Goal: Task Accomplishment & Management: Complete application form

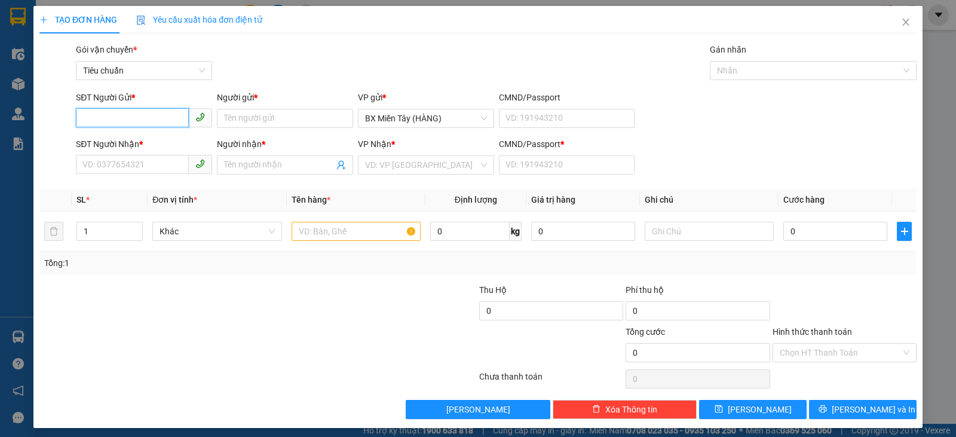
click at [161, 121] on input "SĐT Người Gửi *" at bounding box center [132, 117] width 113 height 19
type input "0903833506"
click at [161, 138] on div "0903833506 - [GEOGRAPHIC_DATA]" at bounding box center [149, 142] width 134 height 13
type input "MỸ"
type input "0935817234"
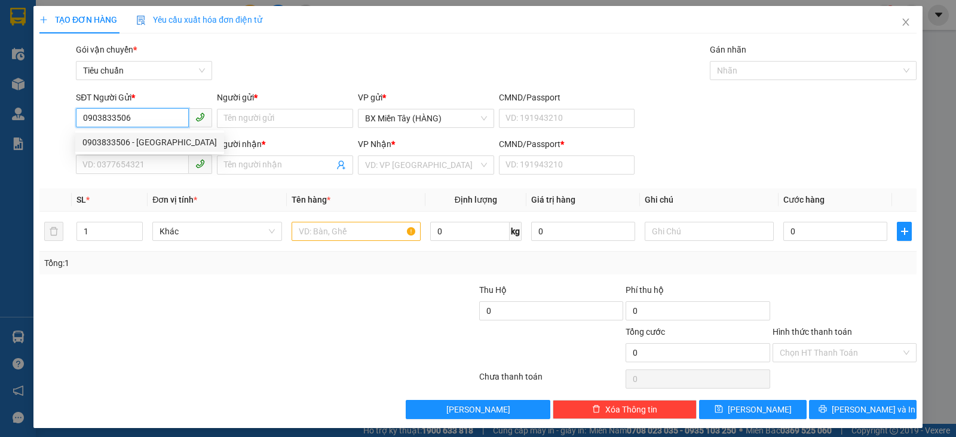
type input "KHUYẾN"
type input "0"
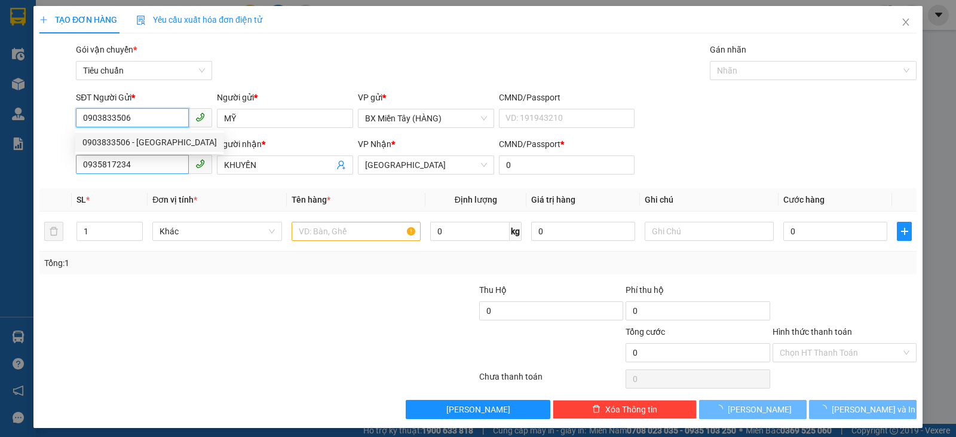
type input "30.000"
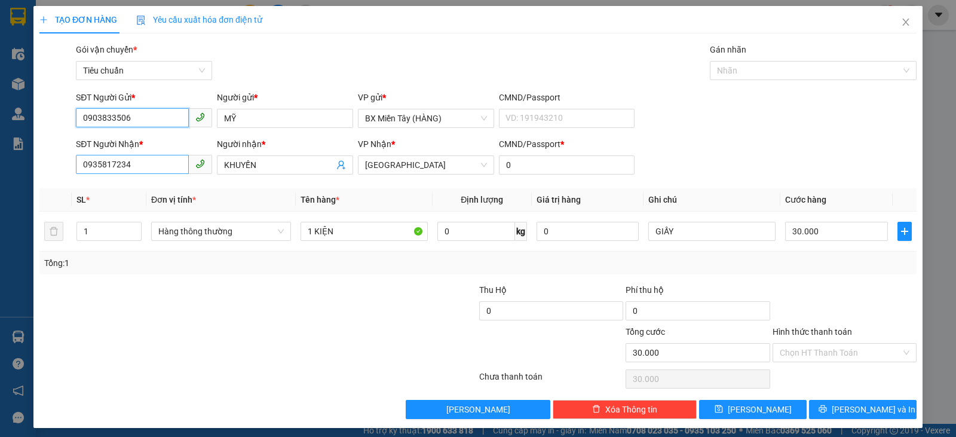
type input "0903833506"
drag, startPoint x: 168, startPoint y: 170, endPoint x: 0, endPoint y: 195, distance: 170.3
click at [0, 195] on div "TẠO ĐƠN HÀNG Yêu cầu xuất hóa đơn điện tử Transit Pickup Surcharge Ids Transit …" at bounding box center [478, 218] width 956 height 437
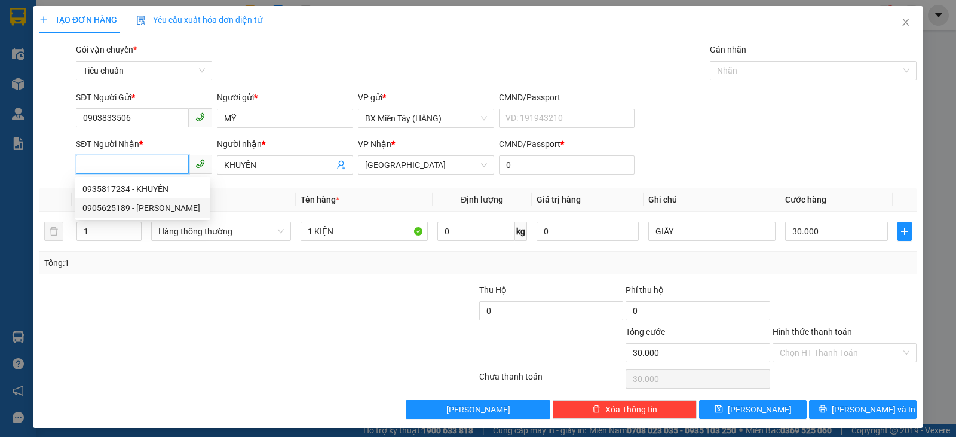
click at [128, 213] on div "0905625189 - [PERSON_NAME]" at bounding box center [142, 207] width 121 height 13
type input "0905625189"
type input "HUYỀN"
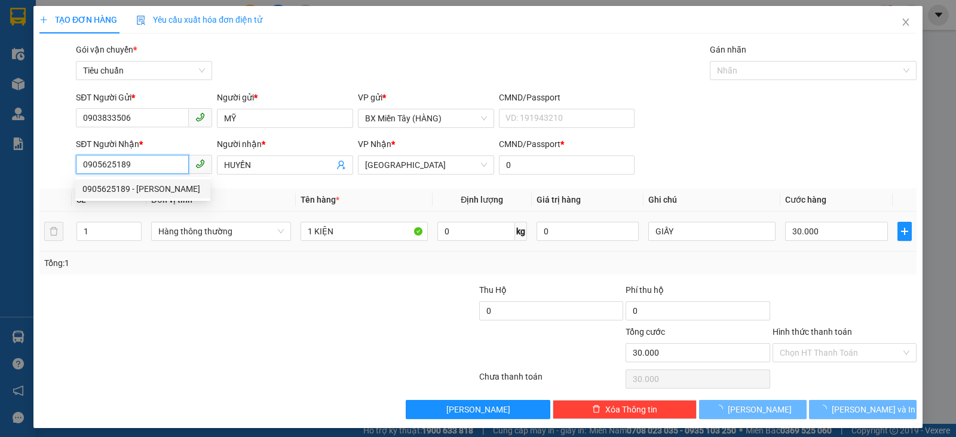
type input "20.000"
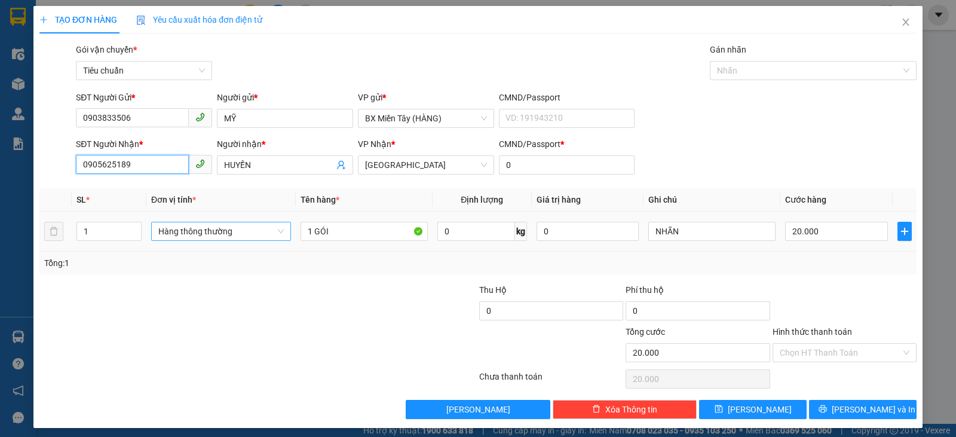
click at [196, 234] on span "Hàng thông thường" at bounding box center [220, 231] width 125 height 18
type input "0905625189"
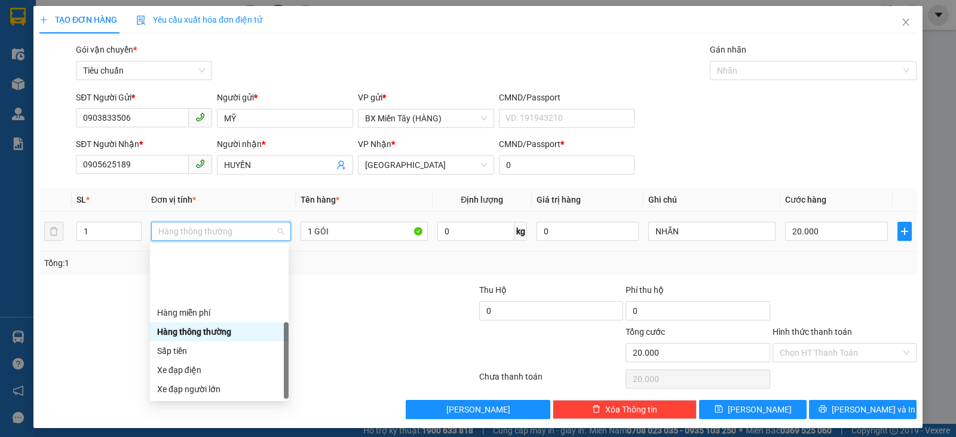
scroll to position [76, 0]
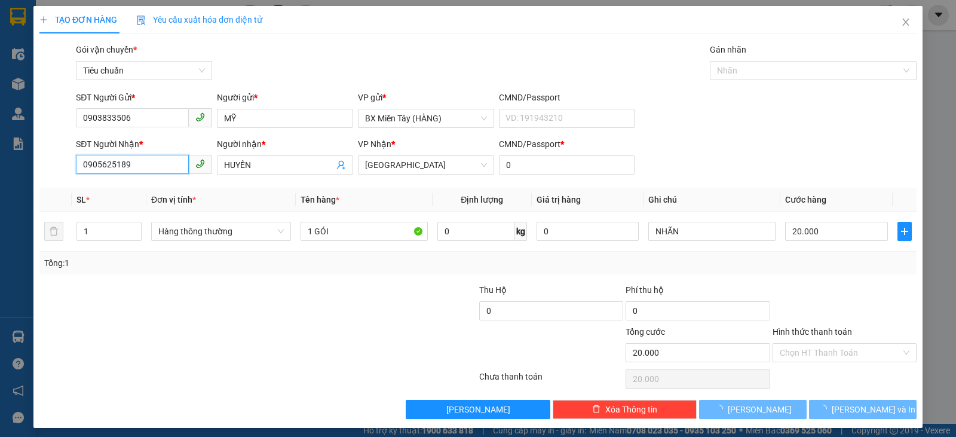
type input "0"
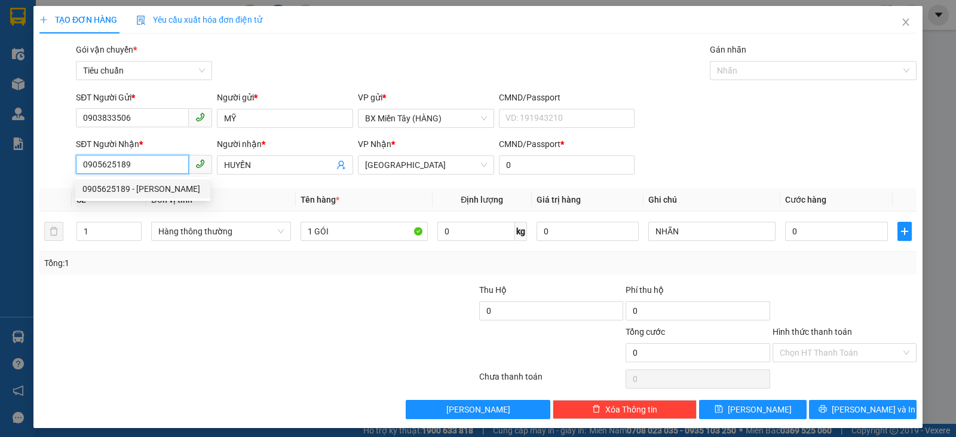
drag, startPoint x: 167, startPoint y: 168, endPoint x: 59, endPoint y: 178, distance: 108.6
click at [57, 179] on div "SĐT Người Nhận * 0905625189 Người nhận * HUYỀN VP Nhận * Tuy Hòa CMND/Passport …" at bounding box center [477, 158] width 879 height 42
type input "0935817234"
click at [128, 188] on div "0935817234 - KHUYẾN" at bounding box center [142, 188] width 121 height 13
type input "KHUYẾN"
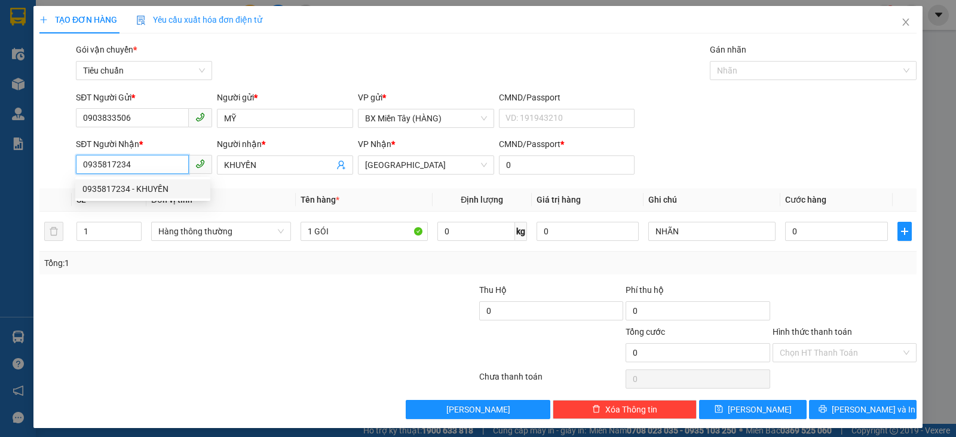
type input "20.000"
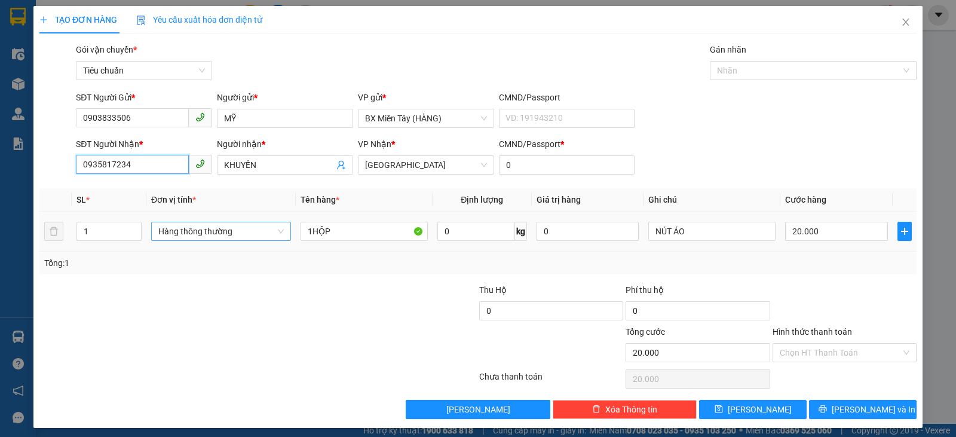
click at [245, 235] on span "Hàng thông thường" at bounding box center [220, 231] width 125 height 18
type input "0935817234"
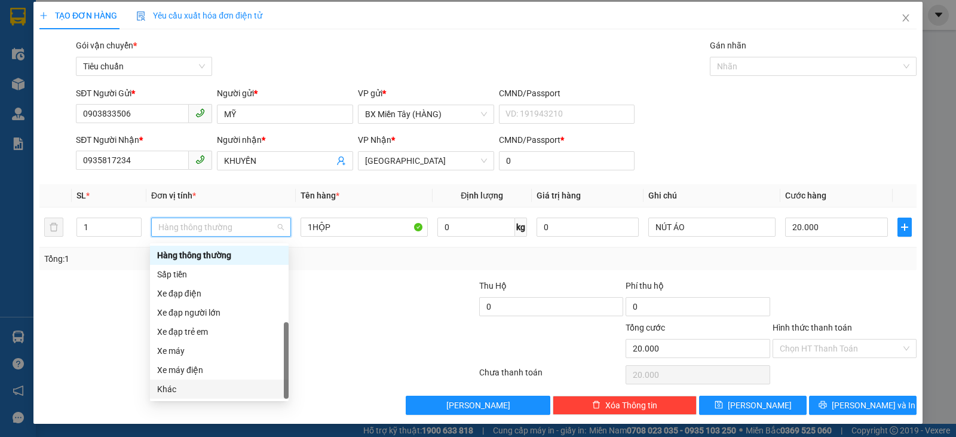
scroll to position [5, 0]
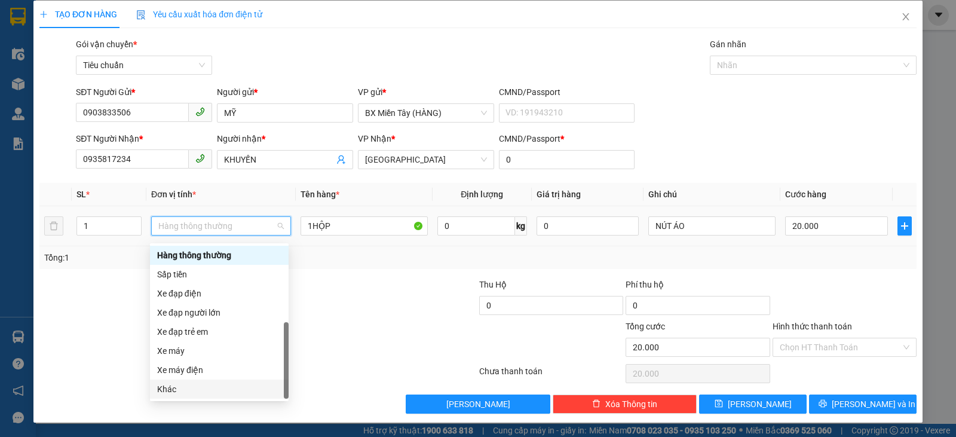
click at [219, 394] on div "Khác" at bounding box center [219, 388] width 124 height 13
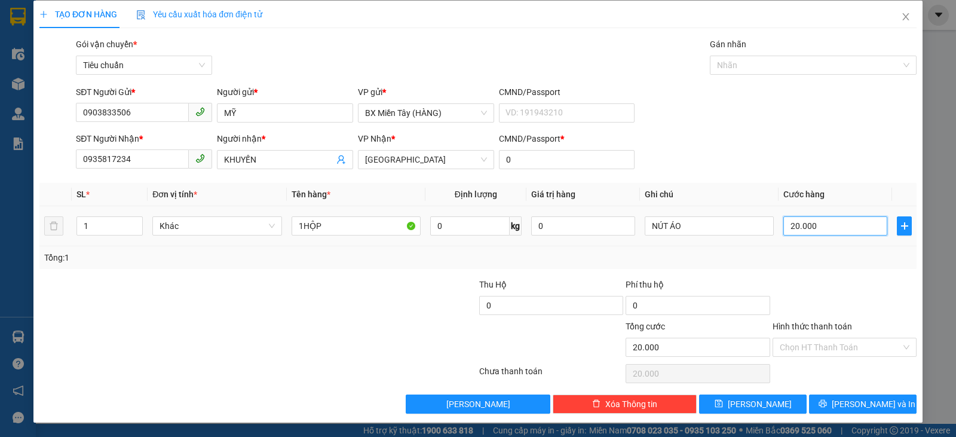
click at [827, 225] on input "20.000" at bounding box center [835, 225] width 104 height 19
drag, startPoint x: 345, startPoint y: 240, endPoint x: 285, endPoint y: 239, distance: 60.3
click at [287, 239] on td "1HỘP" at bounding box center [356, 226] width 139 height 40
type input "1 BỊCH"
click at [821, 227] on input "20.000" at bounding box center [835, 225] width 104 height 19
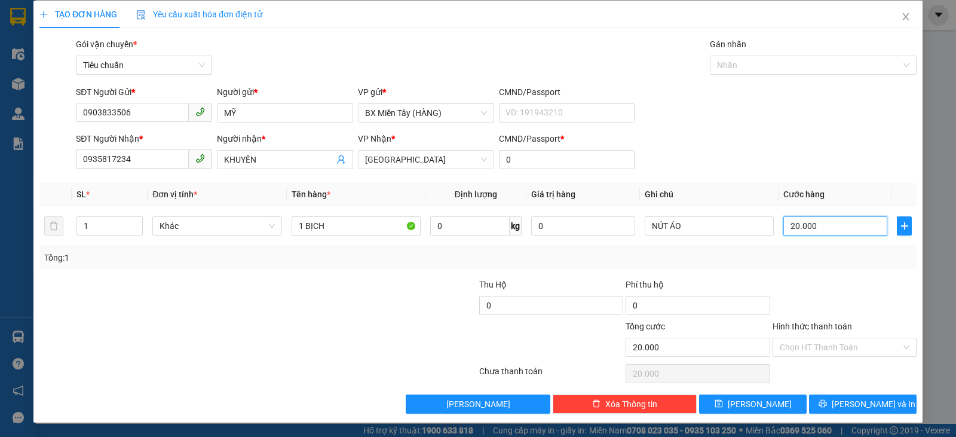
type input "1"
type input "0"
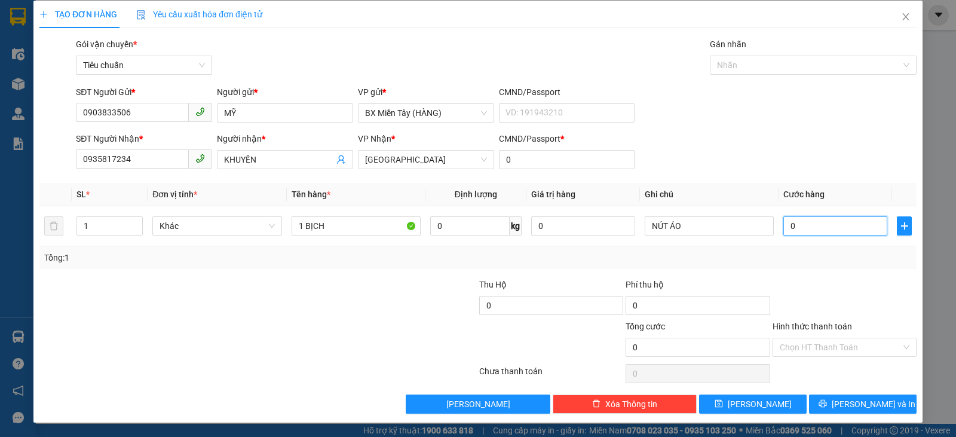
type input "0"
type input "3"
type input "30"
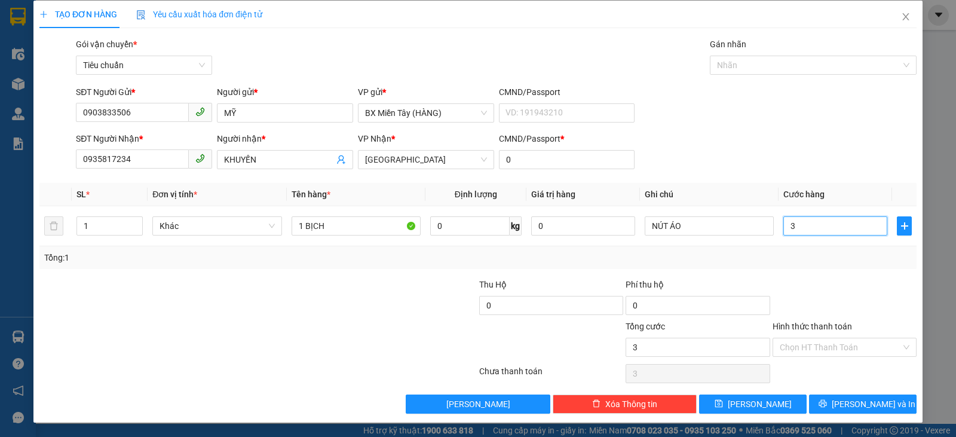
type input "30"
type input "30.000"
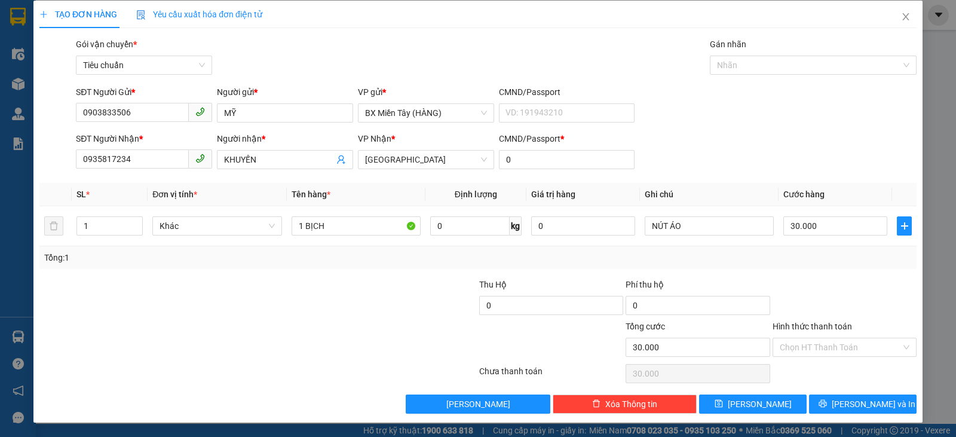
click at [851, 264] on div "Tổng: 1" at bounding box center [477, 257] width 877 height 23
click at [872, 341] on input "Hình thức thanh toán" at bounding box center [840, 347] width 121 height 18
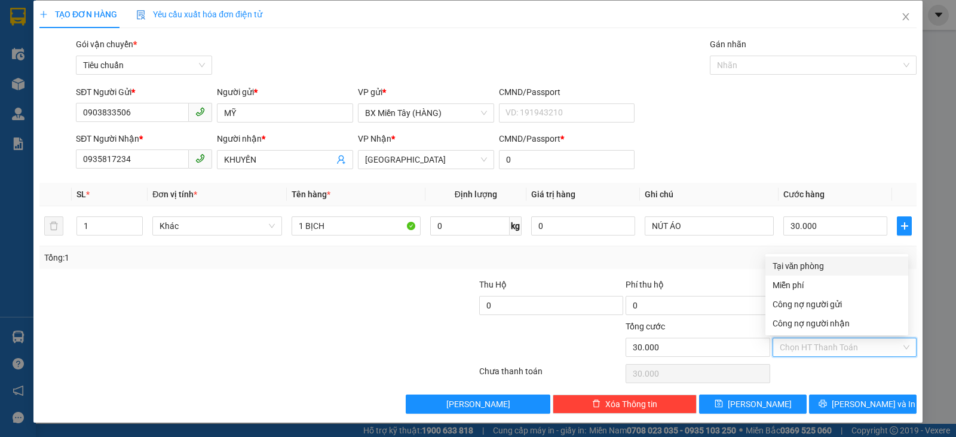
click at [818, 266] on div "Tại văn phòng" at bounding box center [836, 265] width 128 height 13
type input "0"
click at [815, 274] on div "Transit Pickup Surcharge Ids Transit Deliver Surcharge Ids Transit Deliver Surc…" at bounding box center [477, 226] width 877 height 376
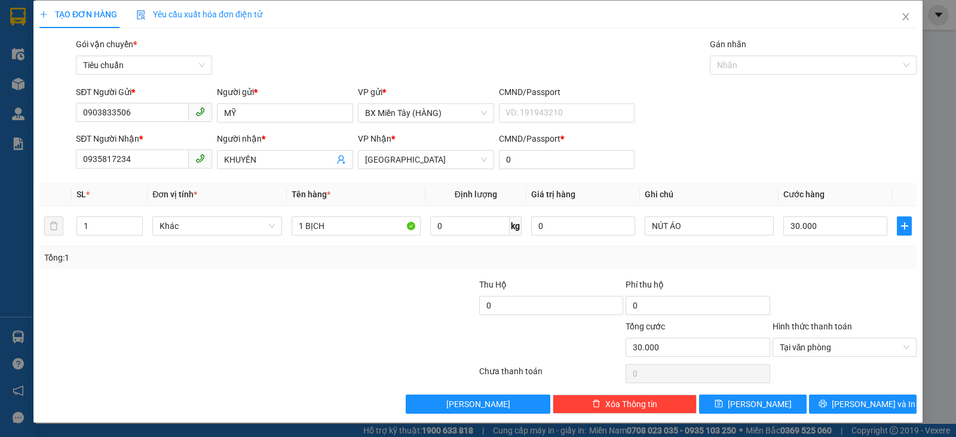
click at [858, 415] on div "TẠO ĐƠN HÀNG Yêu cầu xuất hóa đơn điện tử Transit Pickup Surcharge Ids Transit …" at bounding box center [477, 212] width 889 height 422
click at [868, 406] on span "[PERSON_NAME] và In" at bounding box center [874, 403] width 84 height 13
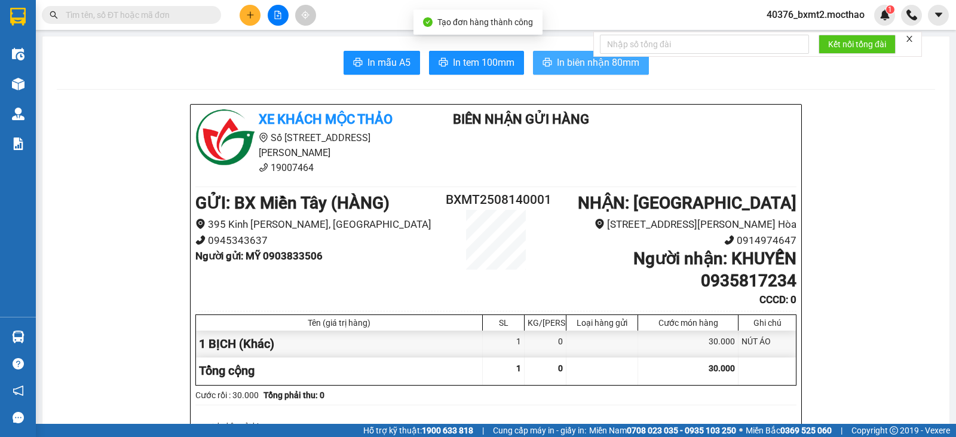
click at [557, 64] on span "In biên nhận 80mm" at bounding box center [598, 62] width 82 height 15
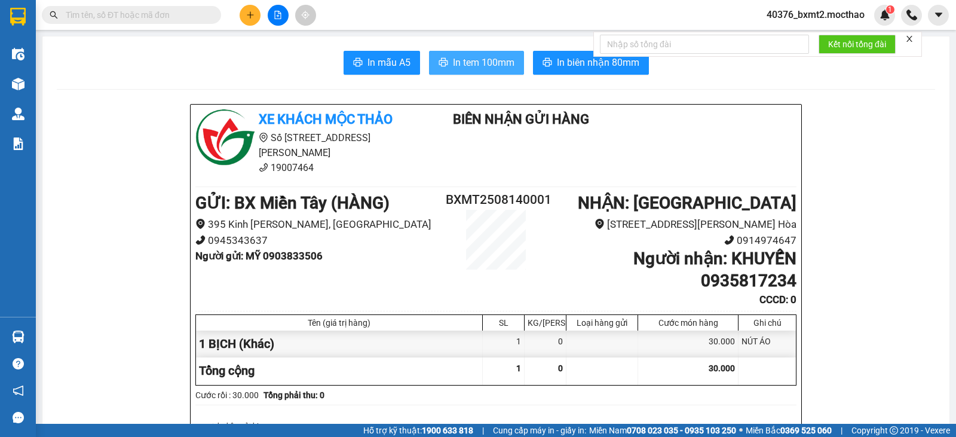
click at [456, 63] on span "In tem 100mm" at bounding box center [484, 62] width 62 height 15
